Goal: Task Accomplishment & Management: Manage account settings

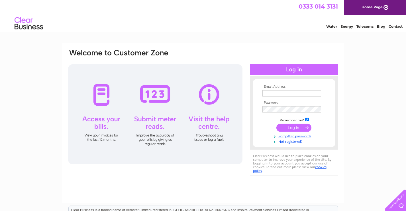
type input "[EMAIL_ADDRESS][DOMAIN_NAME]"
click at [285, 127] on input "submit" at bounding box center [293, 127] width 35 height 8
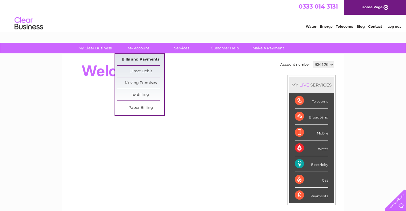
click at [141, 58] on link "Bills and Payments" at bounding box center [140, 59] width 47 height 11
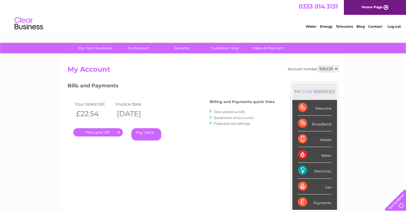
click at [107, 131] on link "." at bounding box center [98, 132] width 50 height 8
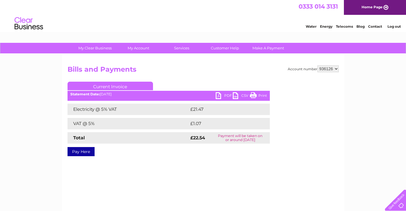
click at [219, 97] on link "PDF" at bounding box center [224, 96] width 17 height 8
click at [393, 26] on link "Log out" at bounding box center [393, 26] width 13 height 4
